Goal: Task Accomplishment & Management: Manage account settings

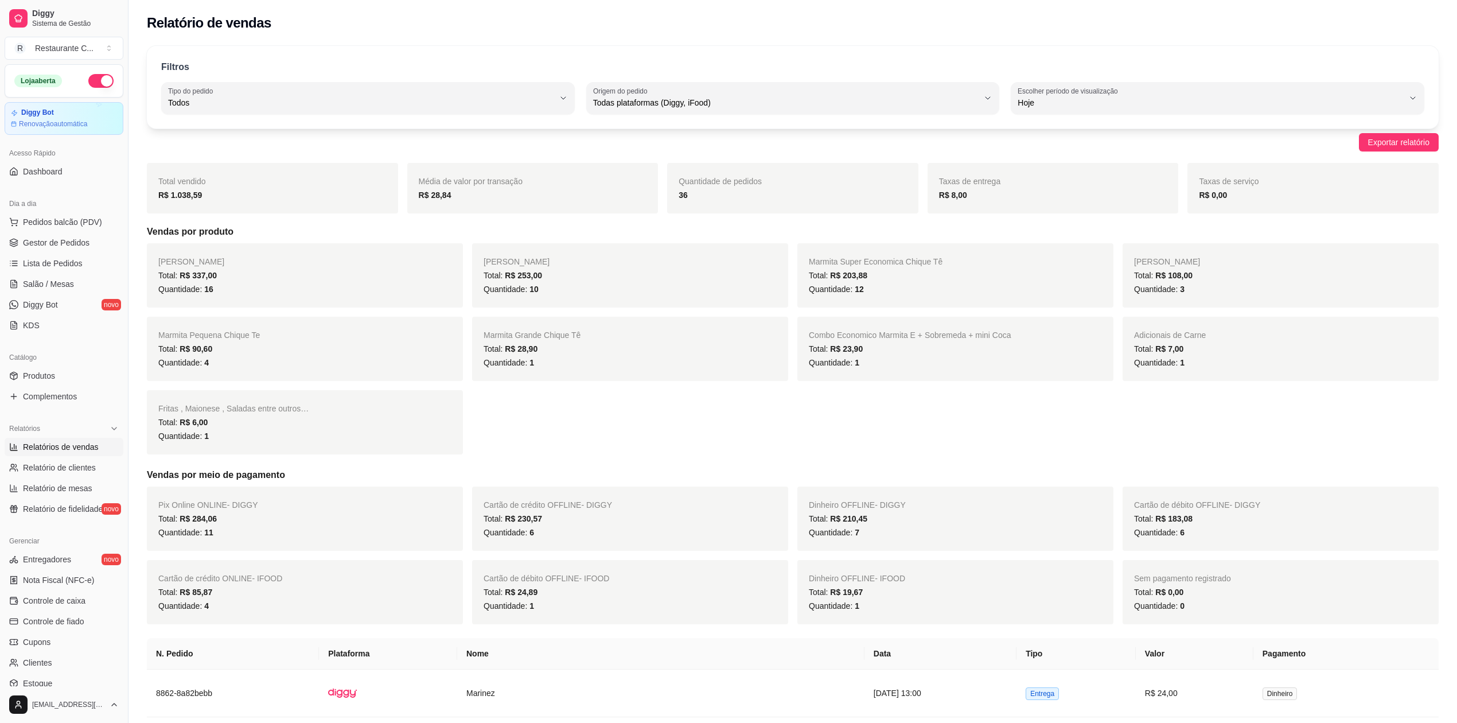
select select "ALL"
select select "0"
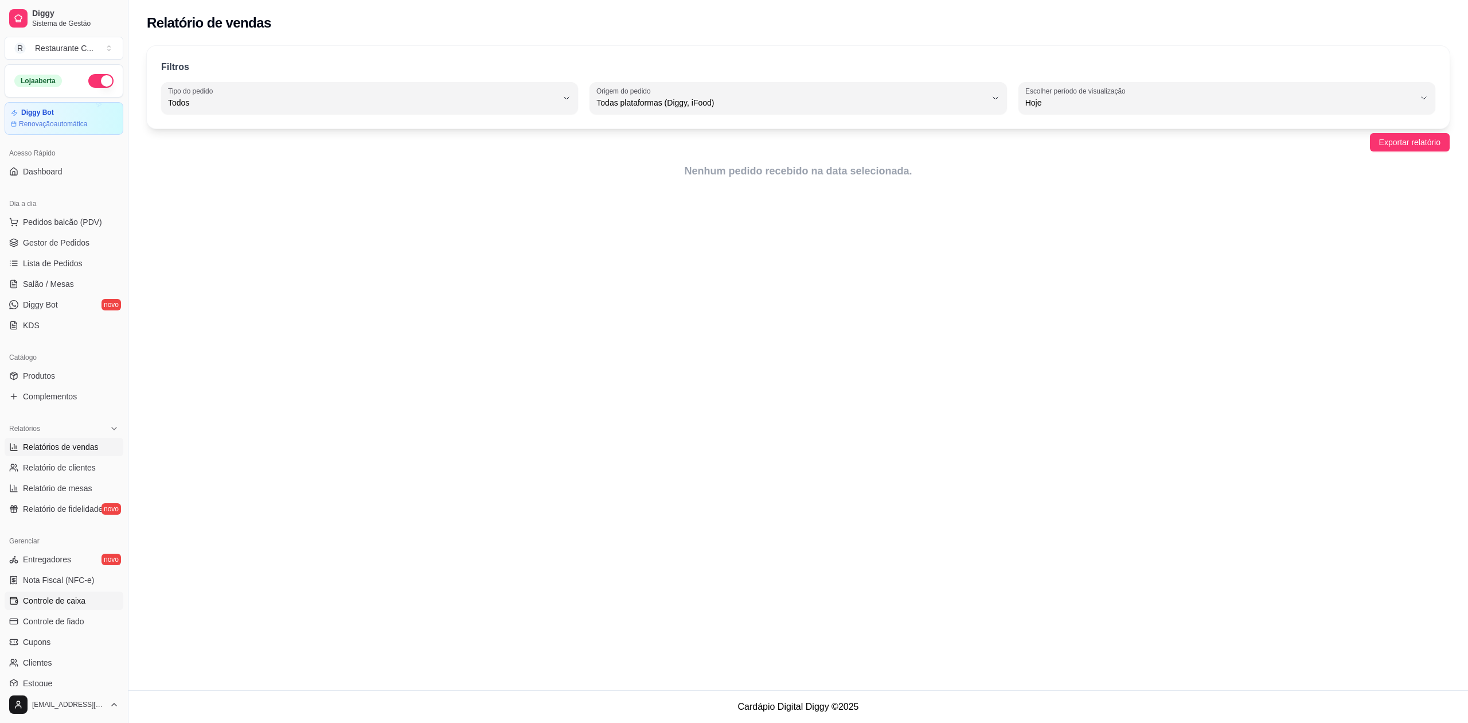
click at [63, 608] on link "Controle de caixa" at bounding box center [64, 600] width 119 height 18
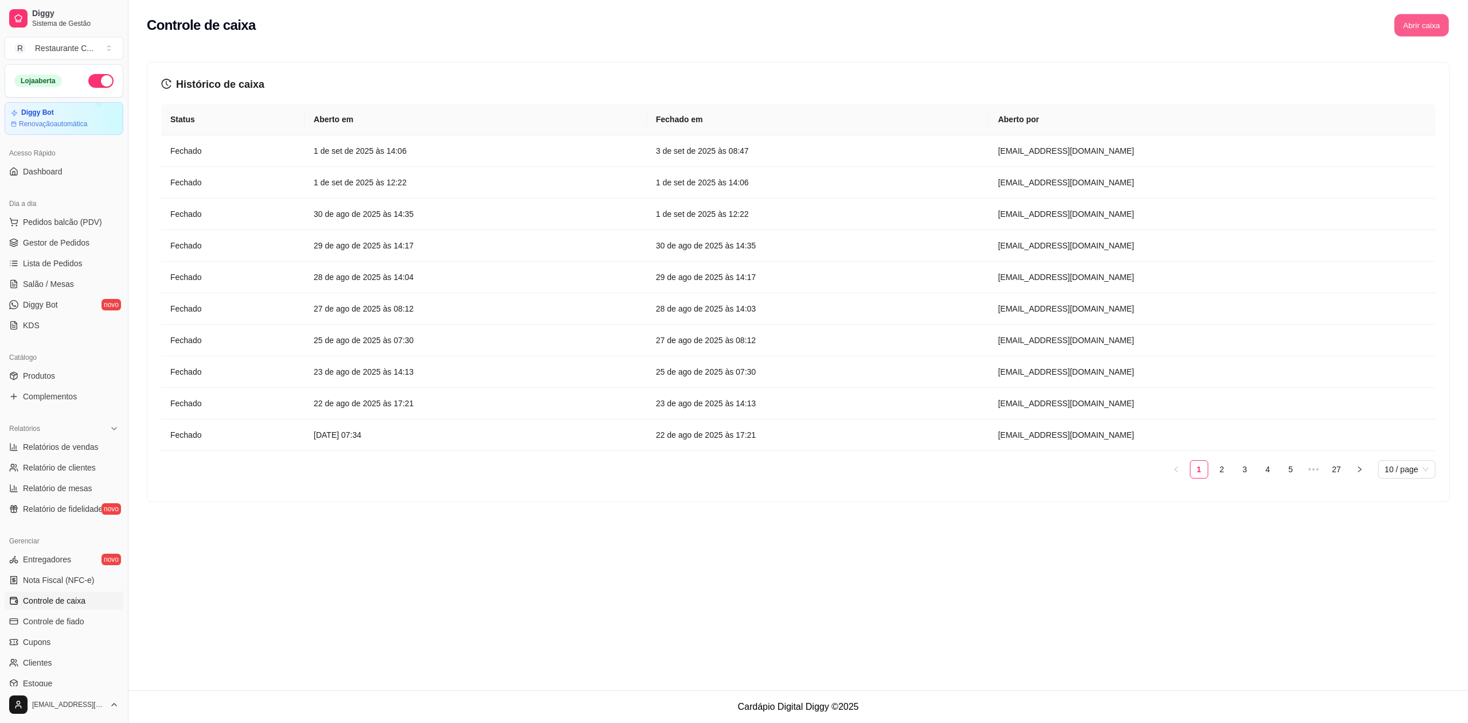
click at [1416, 29] on button "Abrir caixa" at bounding box center [1421, 25] width 54 height 22
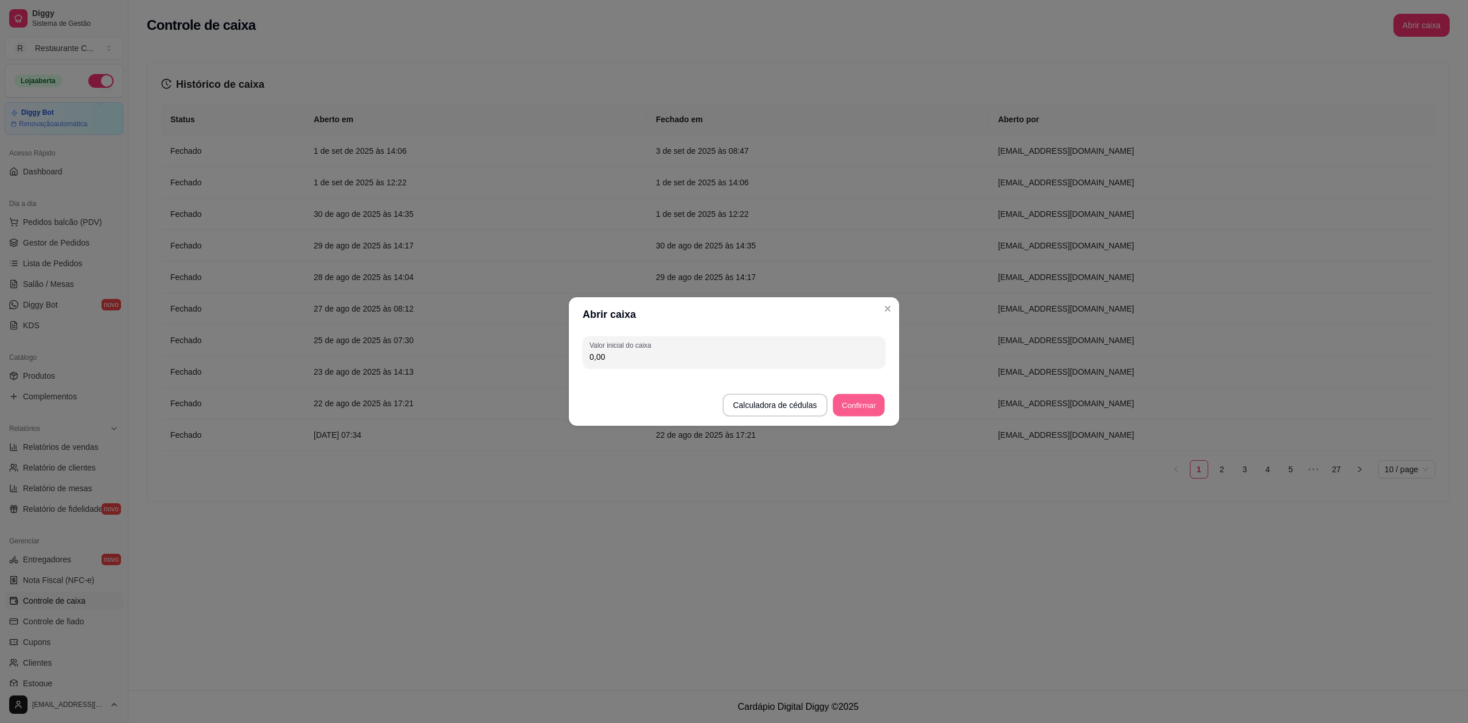
click at [866, 404] on button "Confirmar" at bounding box center [859, 405] width 52 height 22
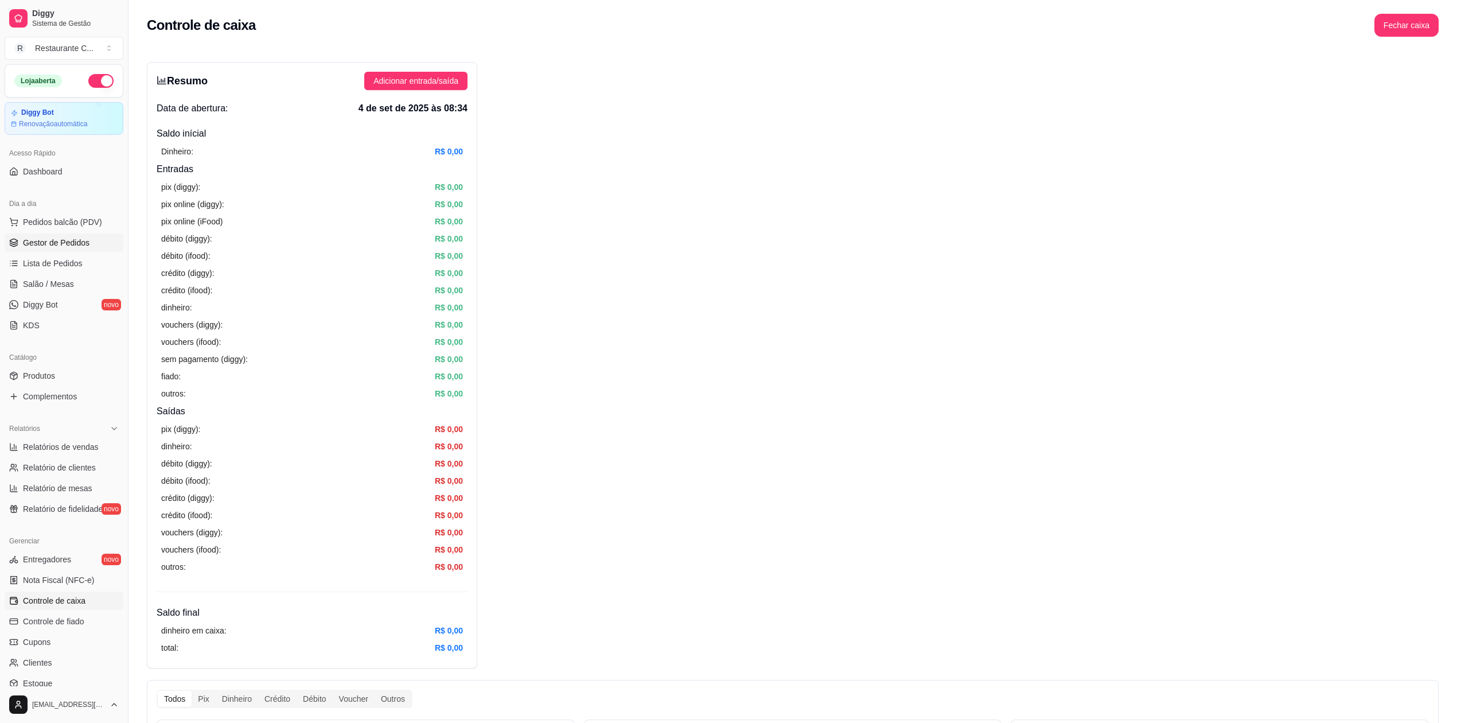
click at [60, 240] on span "Gestor de Pedidos" at bounding box center [56, 242] width 67 height 11
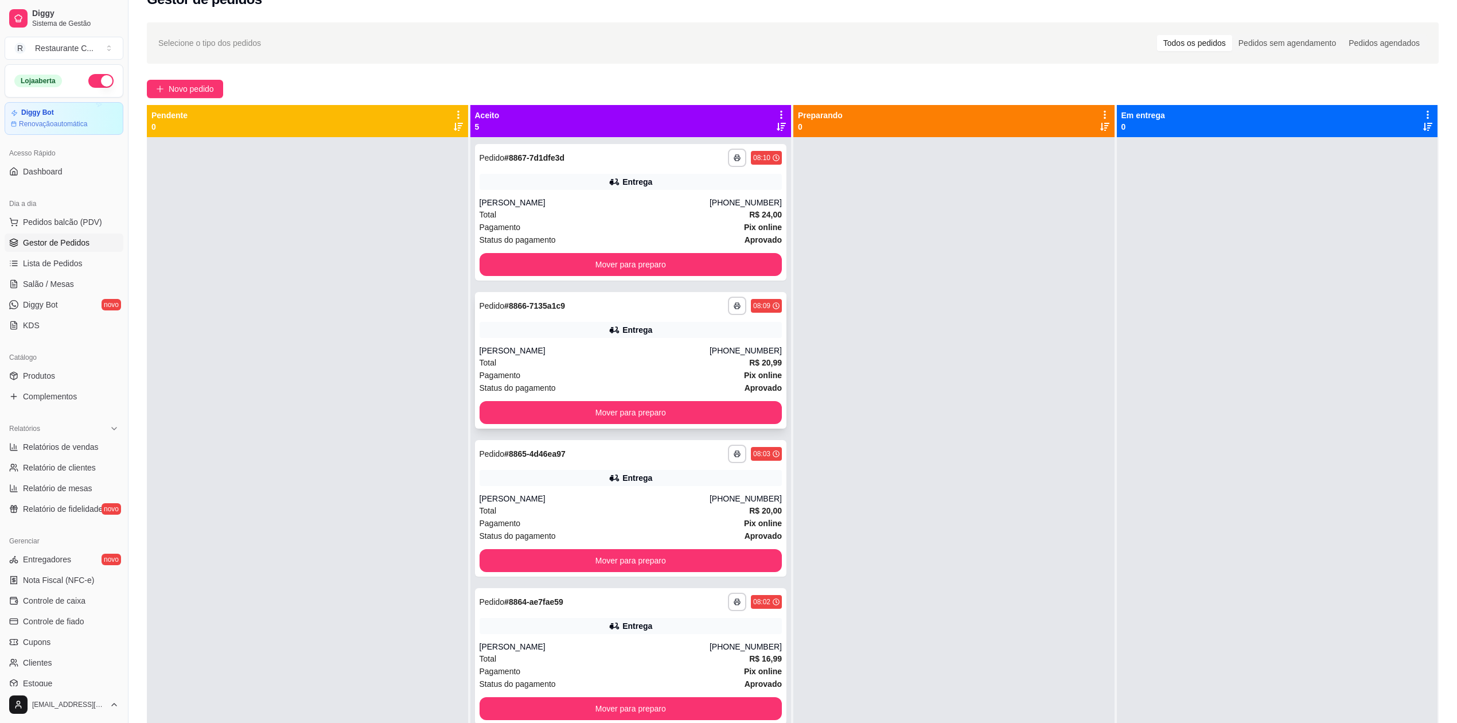
scroll to position [22, 0]
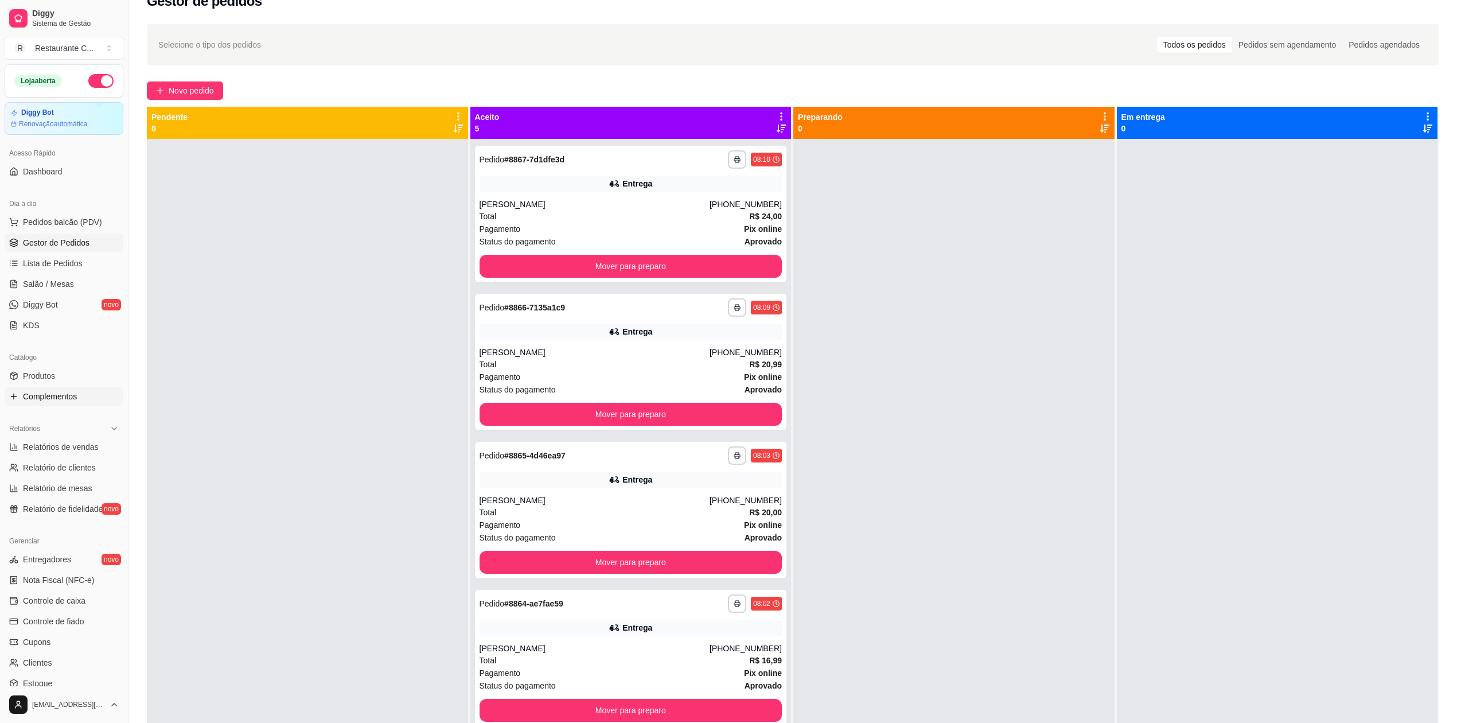
click at [53, 392] on span "Complementos" at bounding box center [50, 396] width 54 height 11
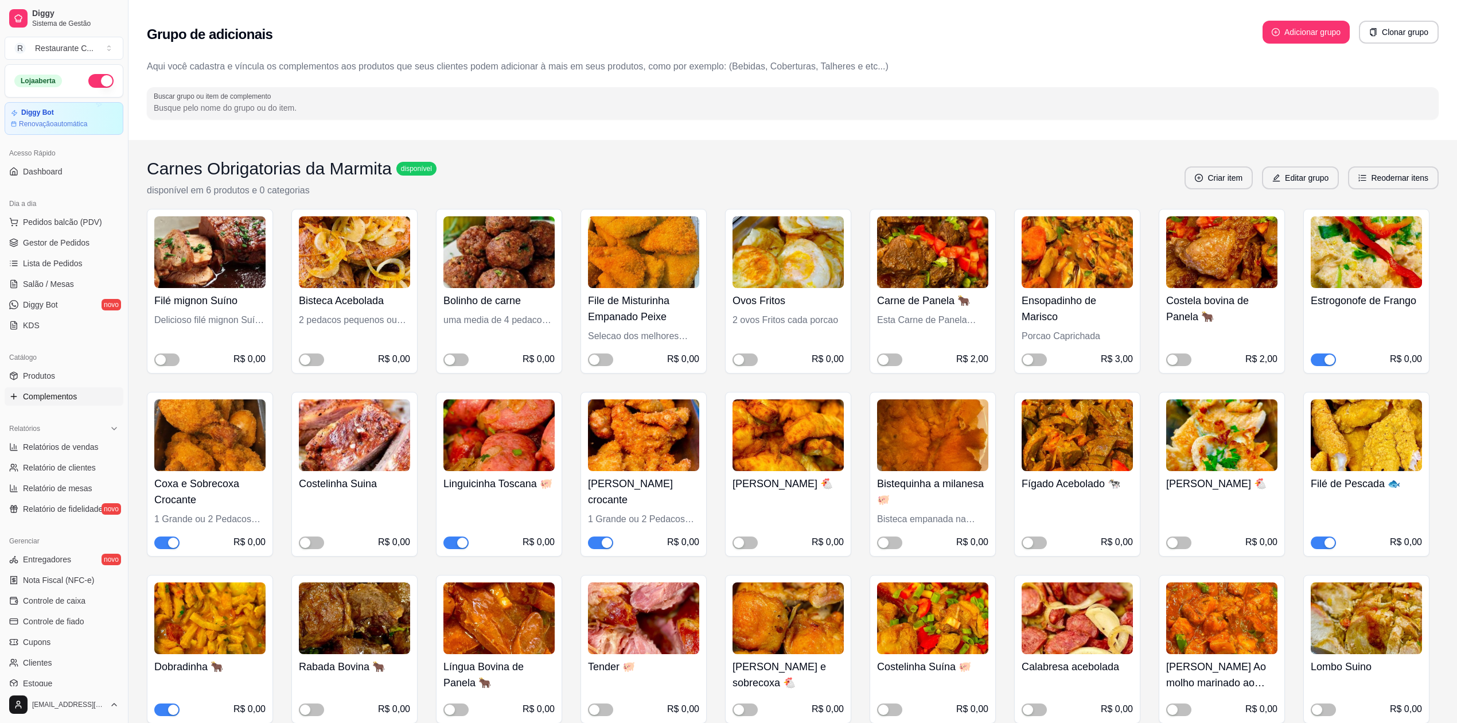
click at [1322, 358] on span "button" at bounding box center [1322, 359] width 25 height 13
click at [55, 243] on span "Gestor de Pedidos" at bounding box center [56, 242] width 67 height 11
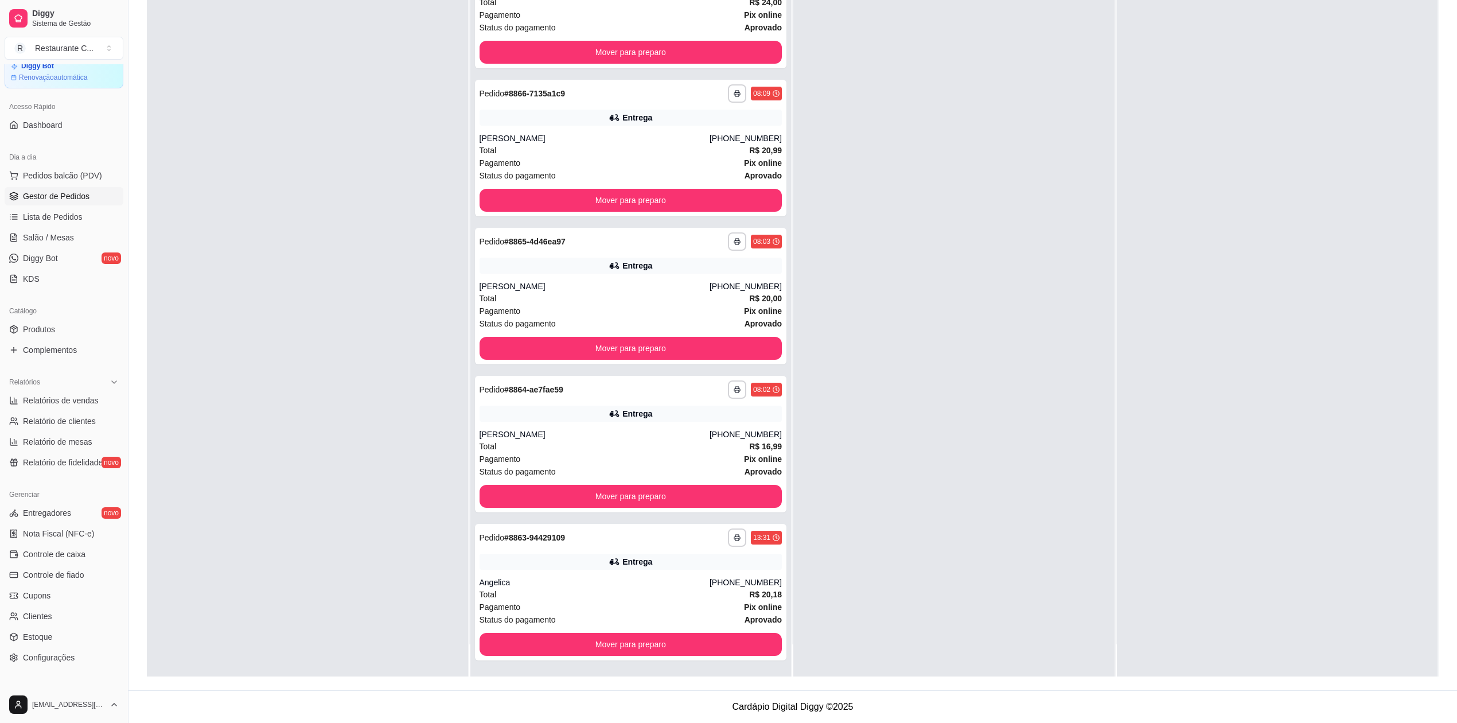
scroll to position [103, 0]
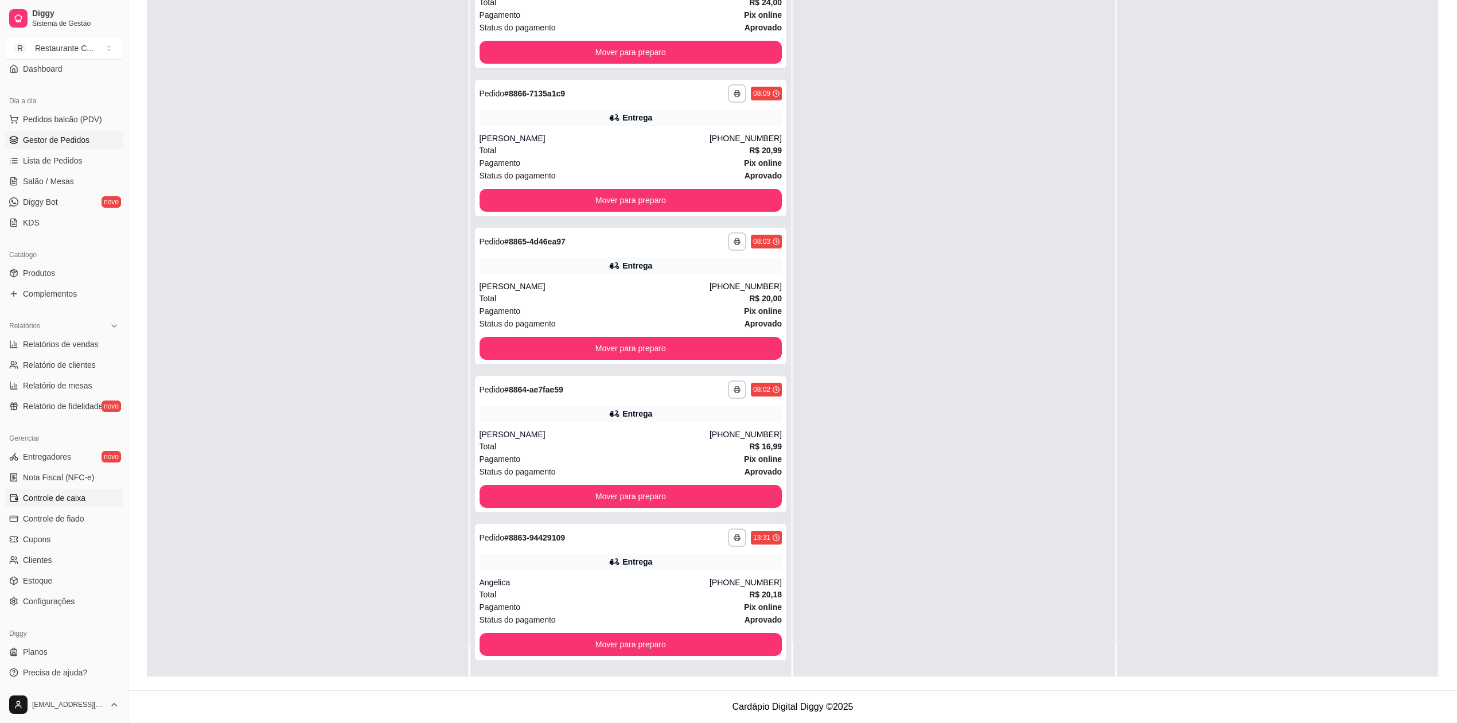
click at [71, 495] on span "Controle de caixa" at bounding box center [54, 497] width 63 height 11
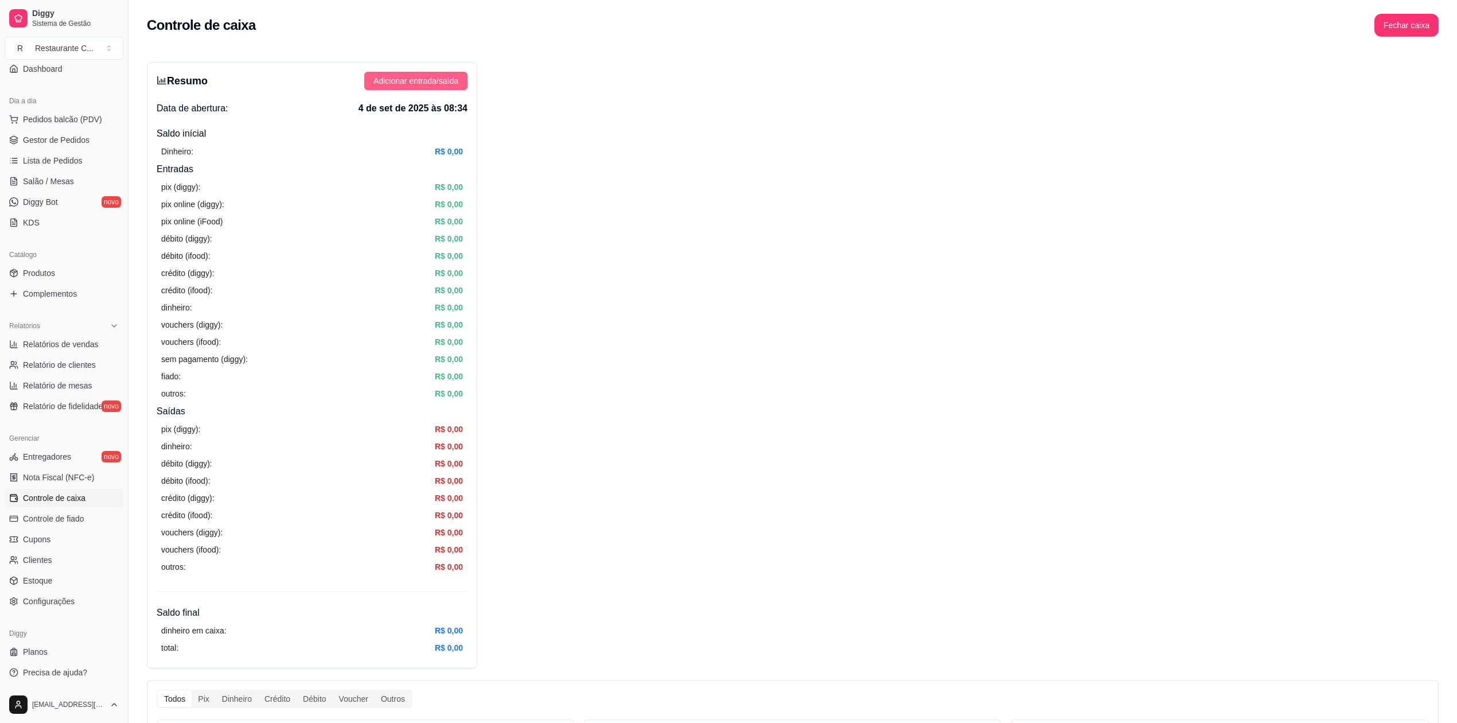
click at [423, 77] on span "Adicionar entrada/saída" at bounding box center [415, 81] width 85 height 13
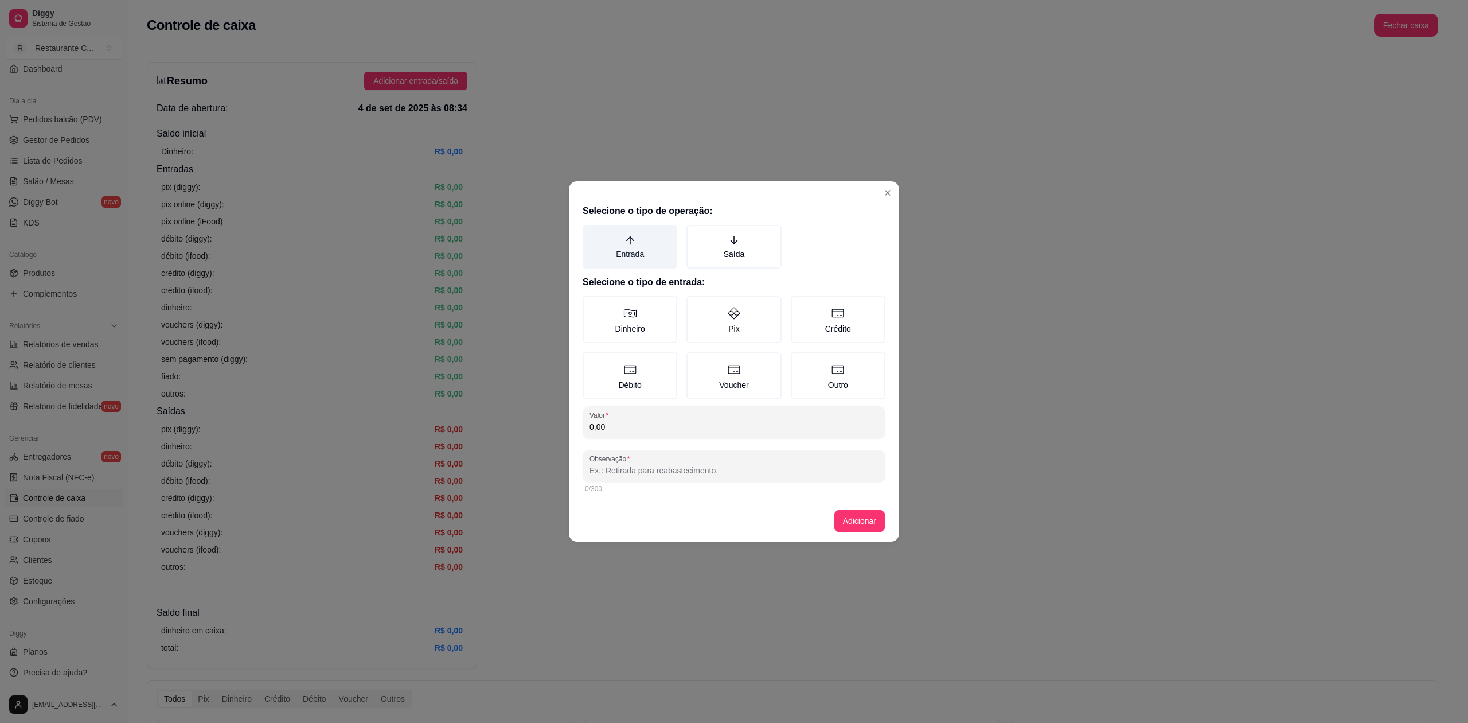
click at [618, 248] on label "Entrada" at bounding box center [630, 247] width 95 height 44
click at [591, 233] on button "Entrada" at bounding box center [586, 228] width 9 height 9
click at [732, 326] on label "Pix" at bounding box center [733, 319] width 95 height 47
click at [695, 305] on button "Pix" at bounding box center [690, 299] width 9 height 9
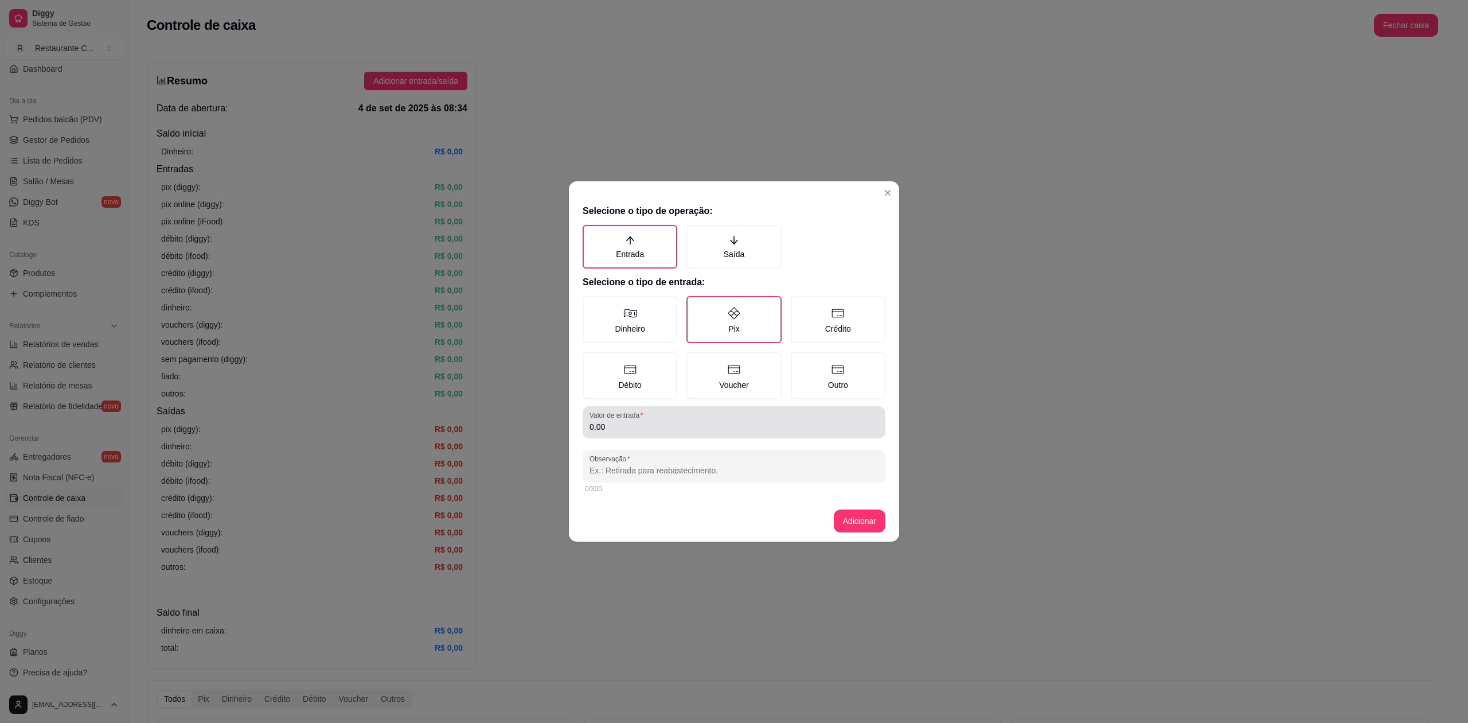
click at [698, 416] on div "0,00" at bounding box center [734, 422] width 289 height 23
type input "102,00"
click at [857, 517] on button "Adicionar" at bounding box center [859, 521] width 50 height 22
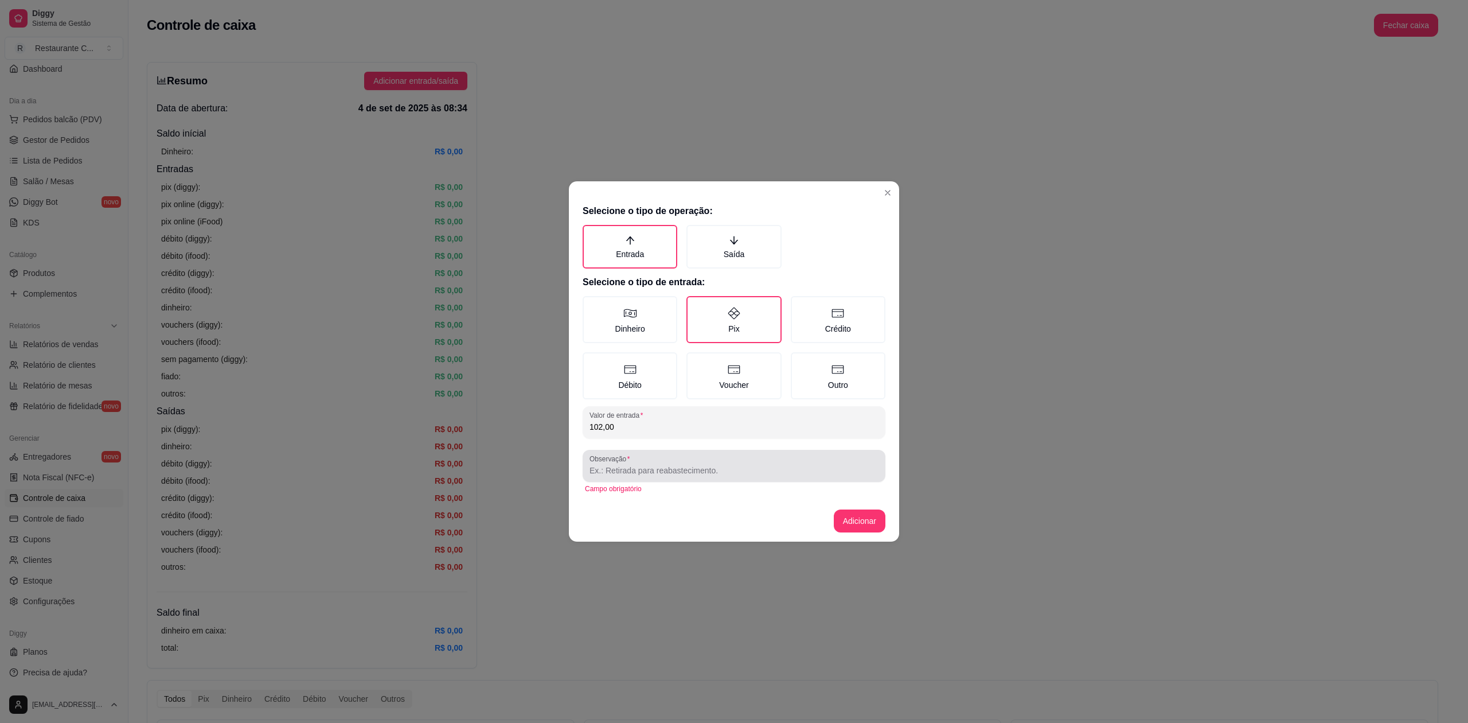
click at [693, 475] on div at bounding box center [734, 465] width 289 height 23
type input "on"
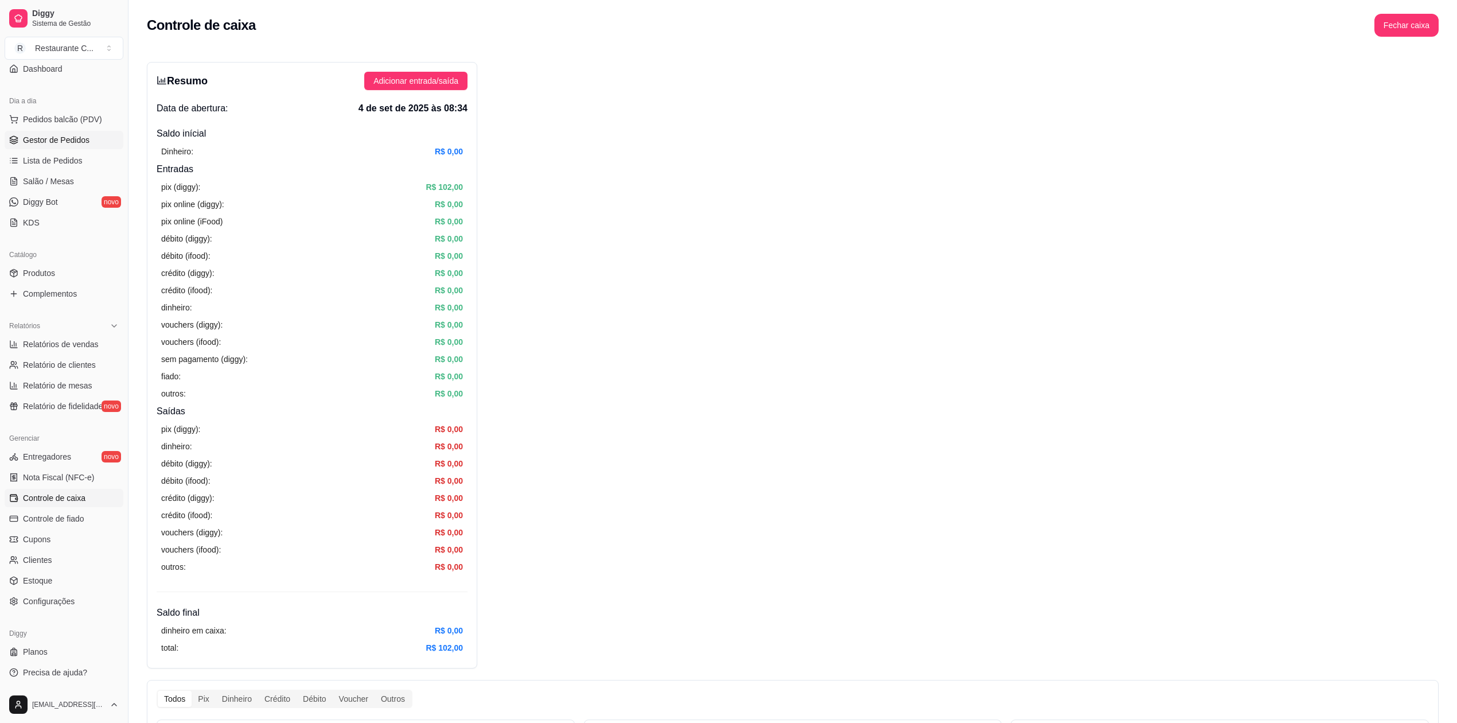
click at [55, 138] on span "Gestor de Pedidos" at bounding box center [56, 139] width 67 height 11
